Goal: Task Accomplishment & Management: Complete application form

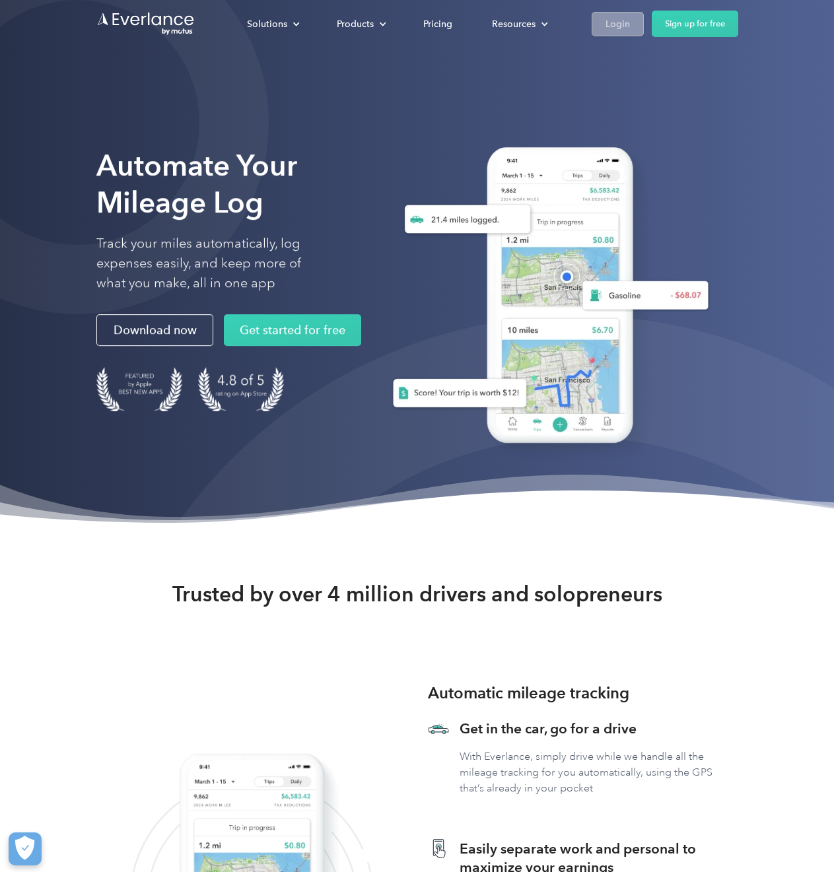
click at [624, 18] on div "Login" at bounding box center [617, 24] width 24 height 17
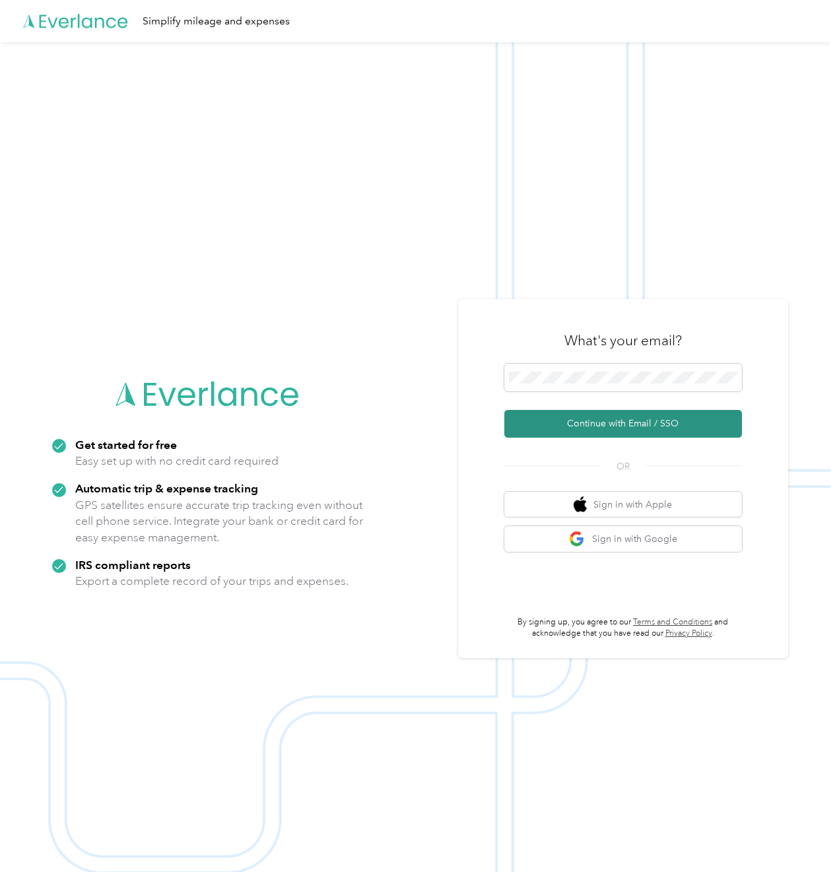
click at [649, 431] on button "Continue with Email / SSO" at bounding box center [623, 424] width 238 height 28
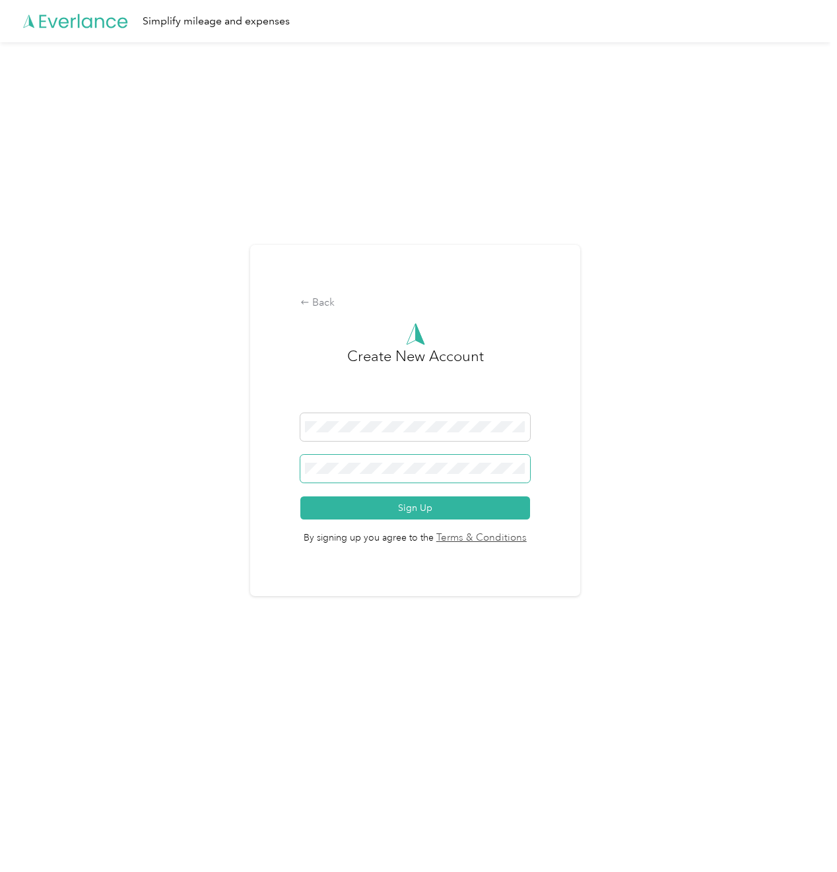
click at [476, 476] on span at bounding box center [415, 469] width 230 height 28
click at [320, 306] on div "Back" at bounding box center [415, 303] width 230 height 16
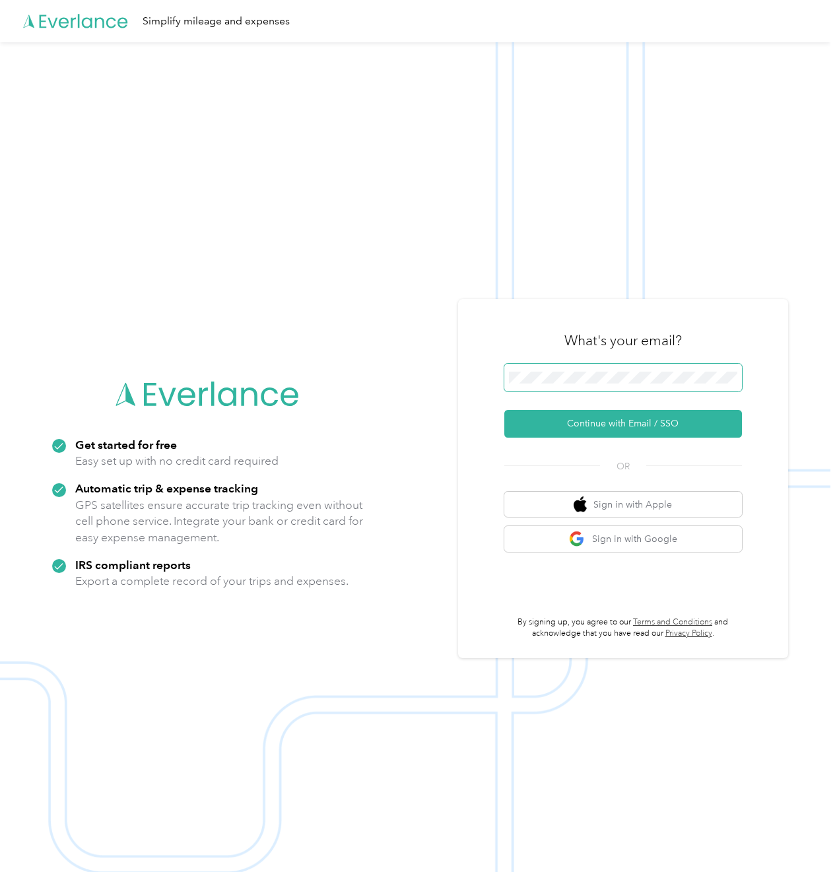
click at [416, 389] on div "Get started for free Easy set up with no credit card required Automatic trip & …" at bounding box center [415, 478] width 831 height 872
click at [657, 371] on span at bounding box center [623, 378] width 238 height 28
click at [671, 393] on div at bounding box center [623, 380] width 238 height 32
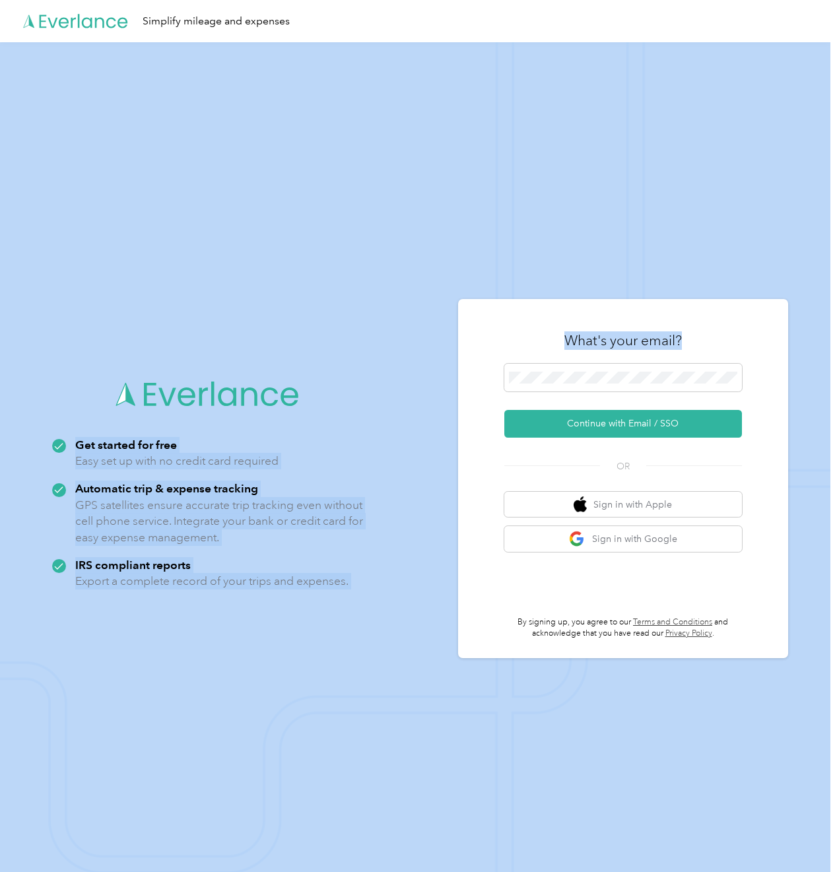
drag, startPoint x: 673, startPoint y: 384, endPoint x: 393, endPoint y: 415, distance: 281.0
click at [394, 415] on div "Get started for free Easy set up with no credit card required Automatic trip & …" at bounding box center [415, 478] width 831 height 872
click at [574, 418] on button "Continue with Email / SSO" at bounding box center [623, 424] width 238 height 28
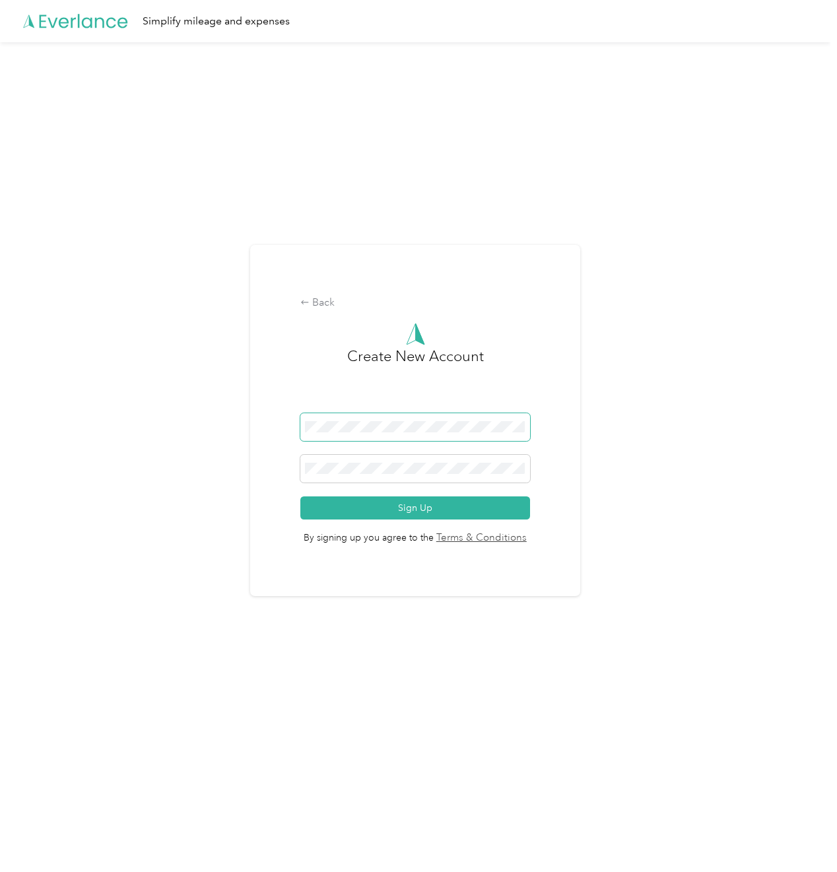
click at [471, 438] on span at bounding box center [415, 427] width 230 height 28
click at [226, 423] on div "Back Create New Account Sign Up By signing up you agree to the Terms & Conditio…" at bounding box center [415, 425] width 831 height 767
drag, startPoint x: 797, startPoint y: 545, endPoint x: 700, endPoint y: 93, distance: 462.5
drag, startPoint x: 420, startPoint y: 419, endPoint x: 368, endPoint y: 419, distance: 51.5
click at [368, 419] on span at bounding box center [415, 427] width 230 height 28
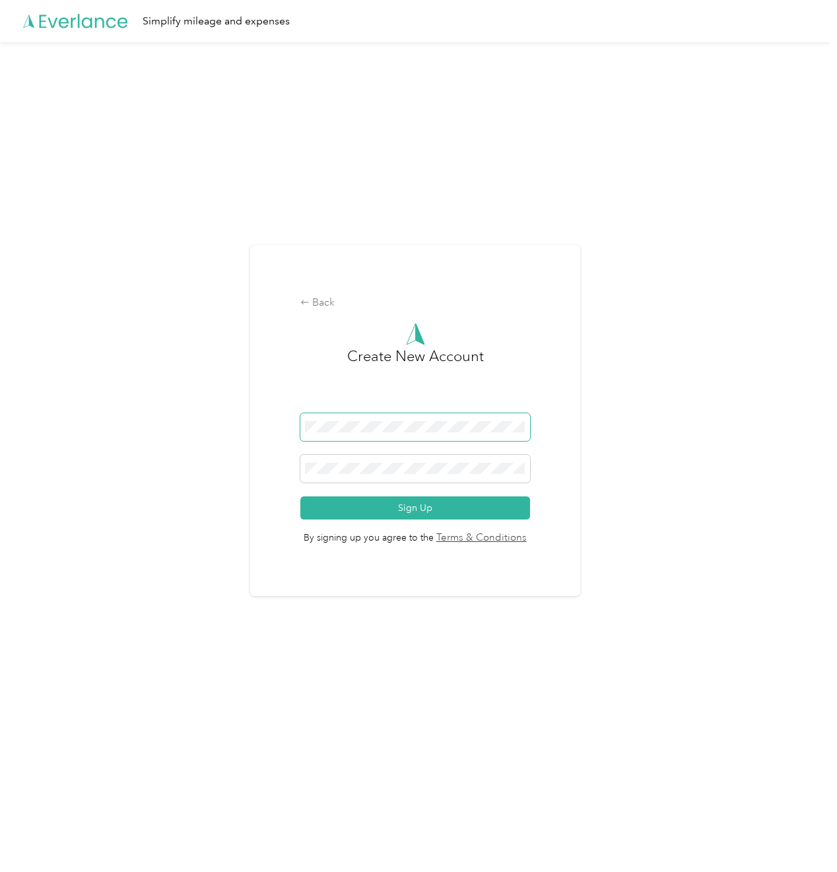
drag, startPoint x: 460, startPoint y: 435, endPoint x: 16, endPoint y: 403, distance: 444.8
click at [0, 401] on html "Simplify mileage and expenses Back Create New Account Sign Up By signing up you…" at bounding box center [415, 436] width 831 height 872
click at [465, 511] on button "Sign Up" at bounding box center [415, 507] width 230 height 23
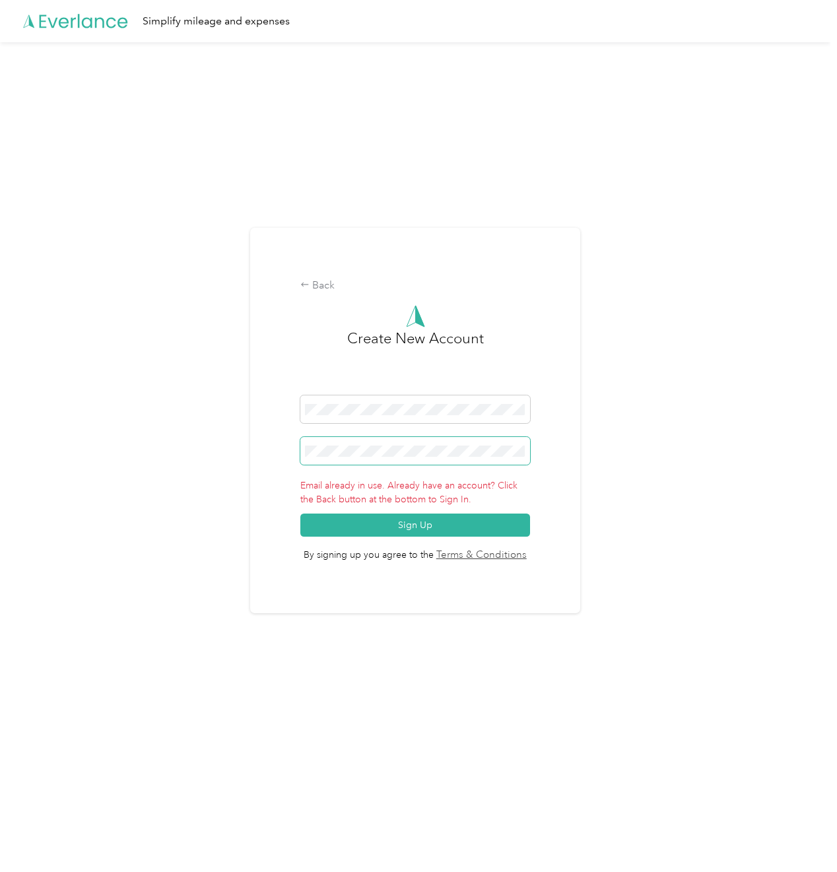
click at [458, 461] on span at bounding box center [415, 451] width 230 height 28
click at [461, 533] on button "Sign Up" at bounding box center [415, 525] width 230 height 23
click at [333, 292] on div "Back" at bounding box center [415, 286] width 230 height 16
